Goal: Consume media (video, audio): Consume media (video, audio)

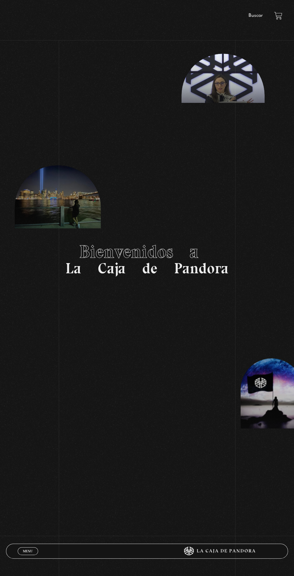
click at [29, 549] on span "Menu" at bounding box center [28, 551] width 10 height 4
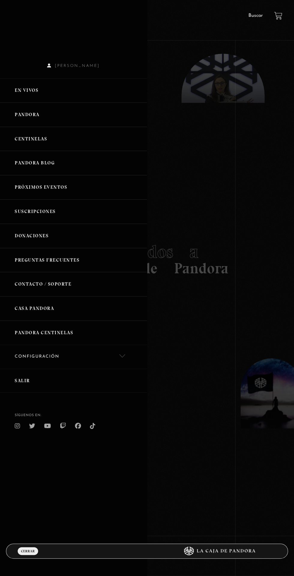
click at [25, 83] on link "En vivos" at bounding box center [73, 90] width 147 height 24
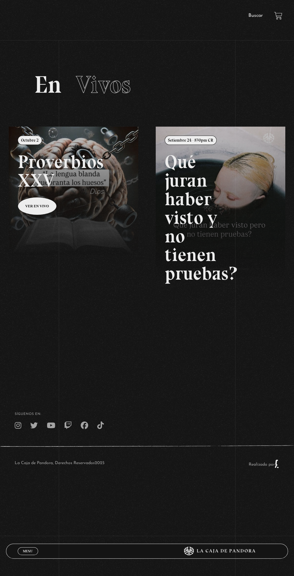
click at [46, 198] on link at bounding box center [156, 415] width 294 height 576
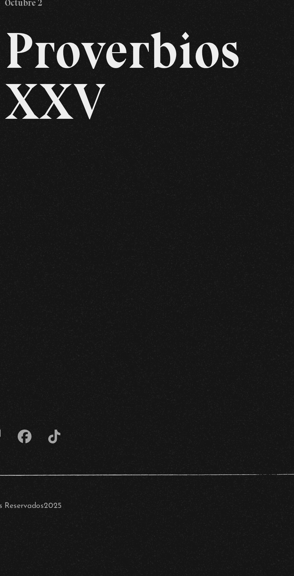
click at [133, 324] on footer "SÍguenos en: La Caja de Pandora, Derechos Reservados 2025 Realizado por" at bounding box center [147, 377] width 294 height 107
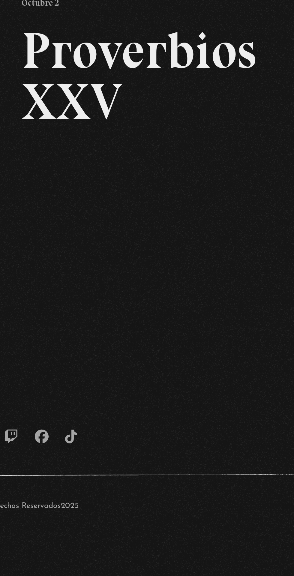
click at [117, 327] on footer "SÍguenos en: La Caja de Pandora, Derechos Reservados 2025 Realizado por" at bounding box center [147, 377] width 294 height 107
